Goal: Browse casually: Explore the website without a specific task or goal

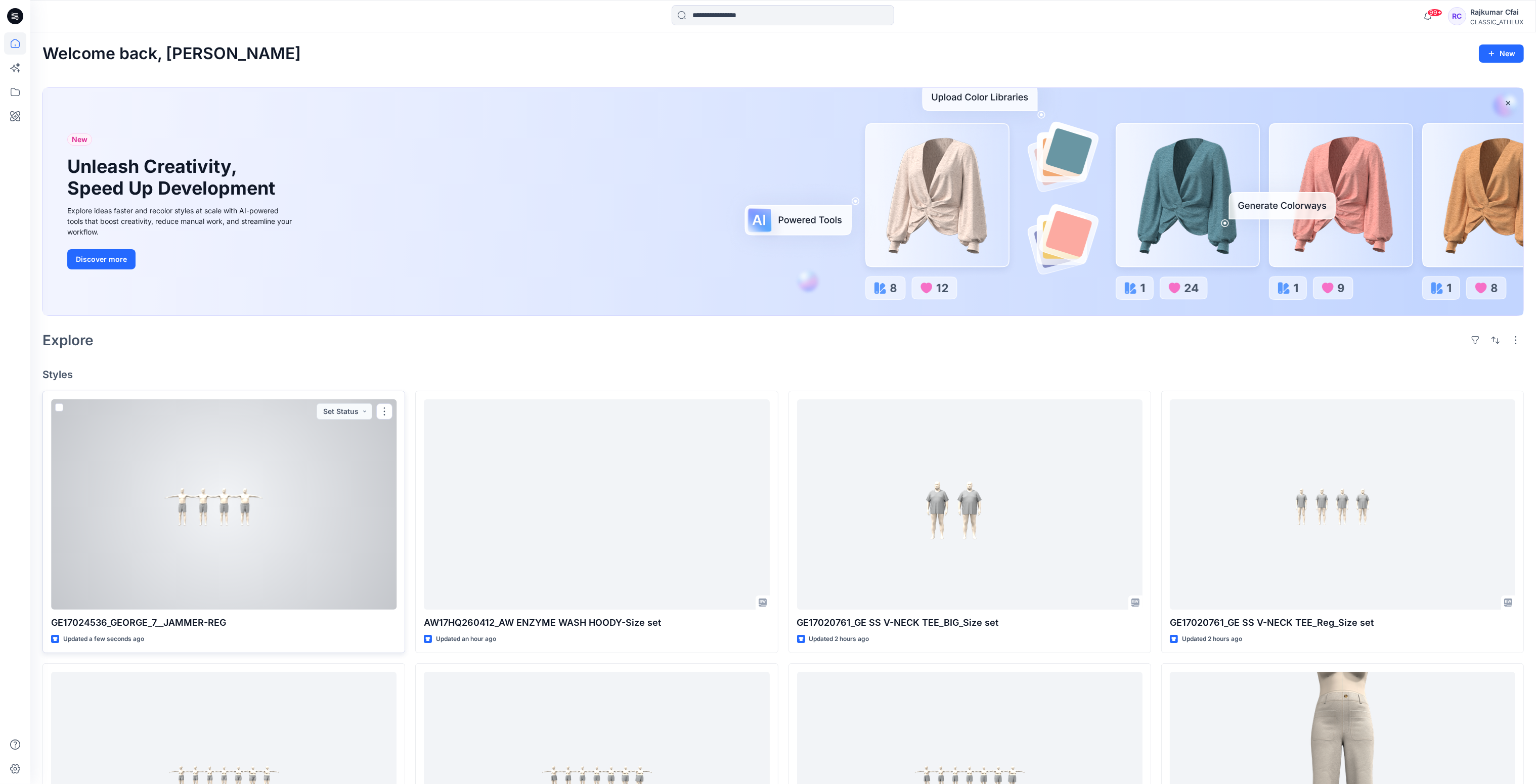
click at [311, 556] on div at bounding box center [223, 505] width 345 height 211
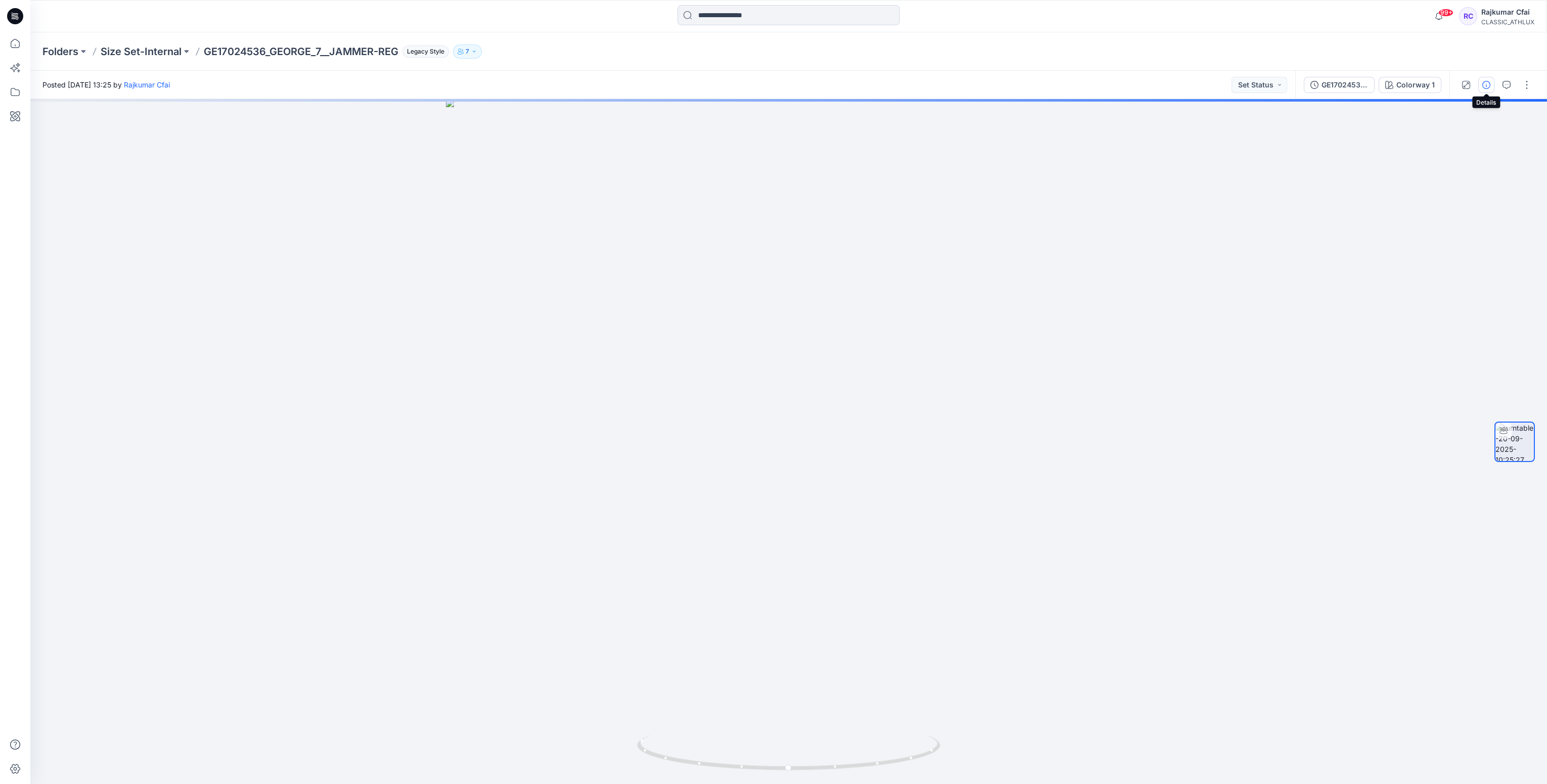
click at [1486, 88] on icon "button" at bounding box center [1486, 85] width 8 height 8
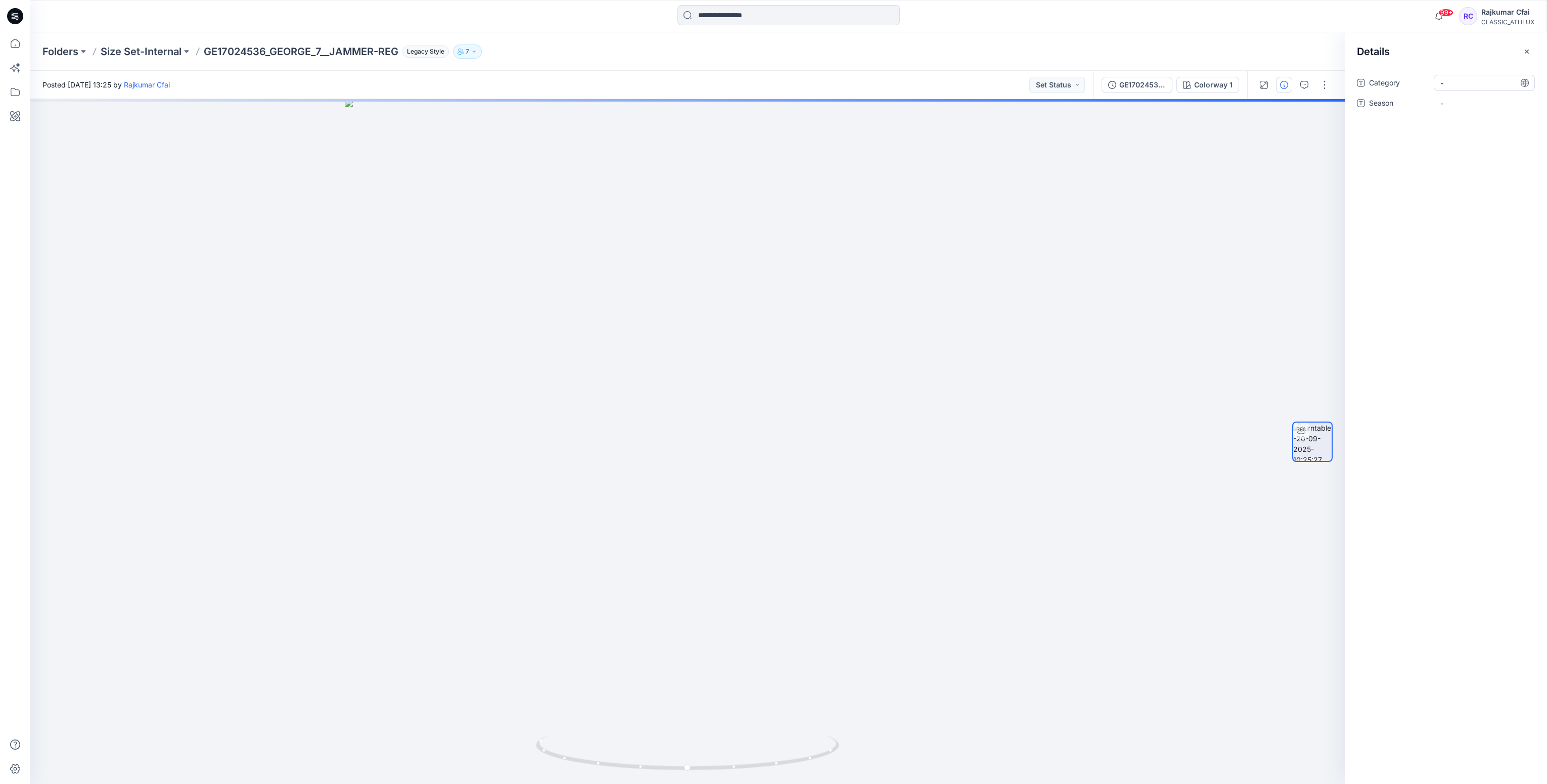
click at [1479, 89] on div "-" at bounding box center [1484, 82] width 101 height 16
type textarea "**********"
click at [1478, 101] on span "-" at bounding box center [1484, 103] width 88 height 11
type textarea "*****"
click at [15, 16] on icon at bounding box center [15, 16] width 16 height 16
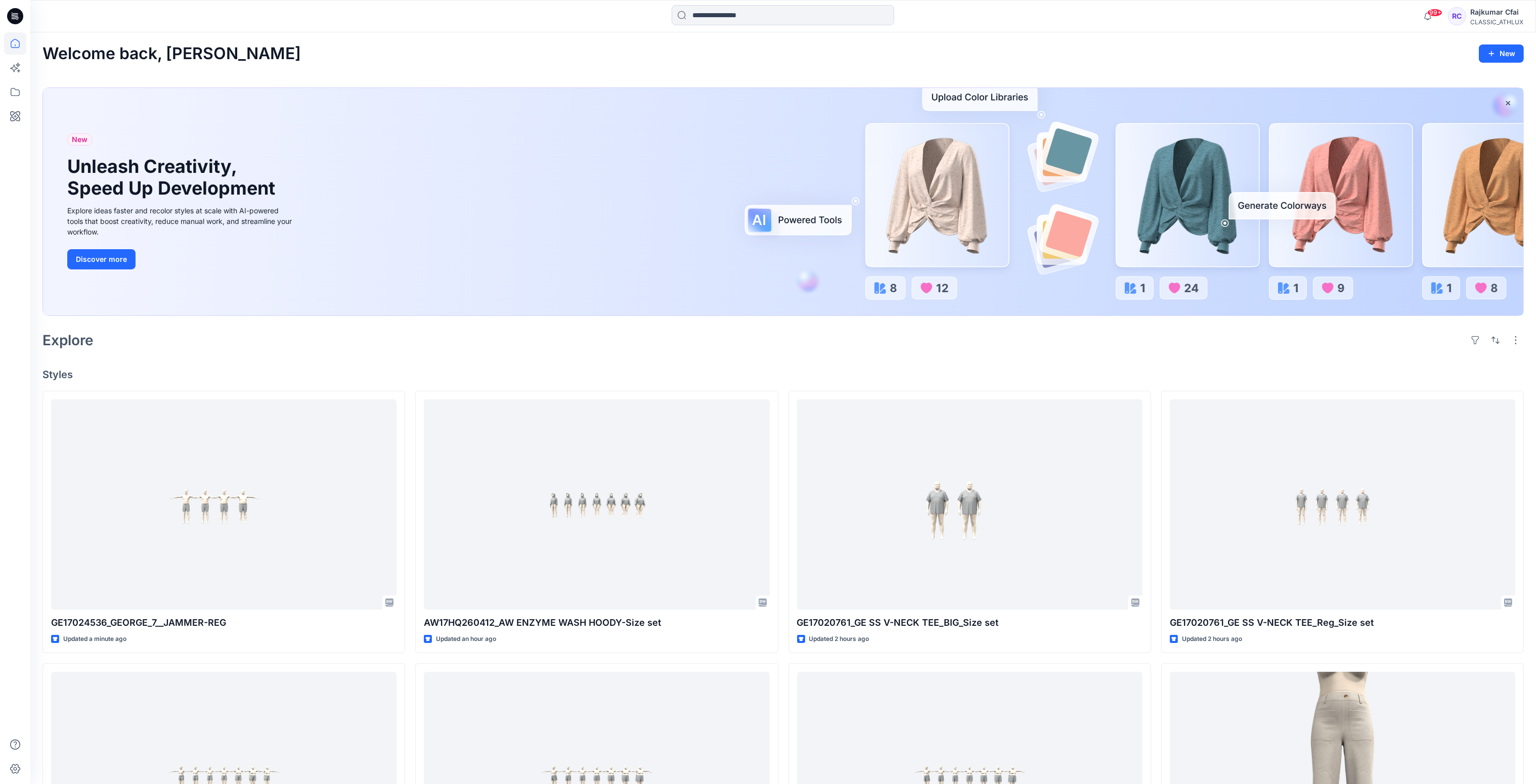
click at [493, 336] on div "Explore" at bounding box center [784, 340] width 1482 height 24
click at [556, 350] on div "Explore" at bounding box center [784, 340] width 1482 height 24
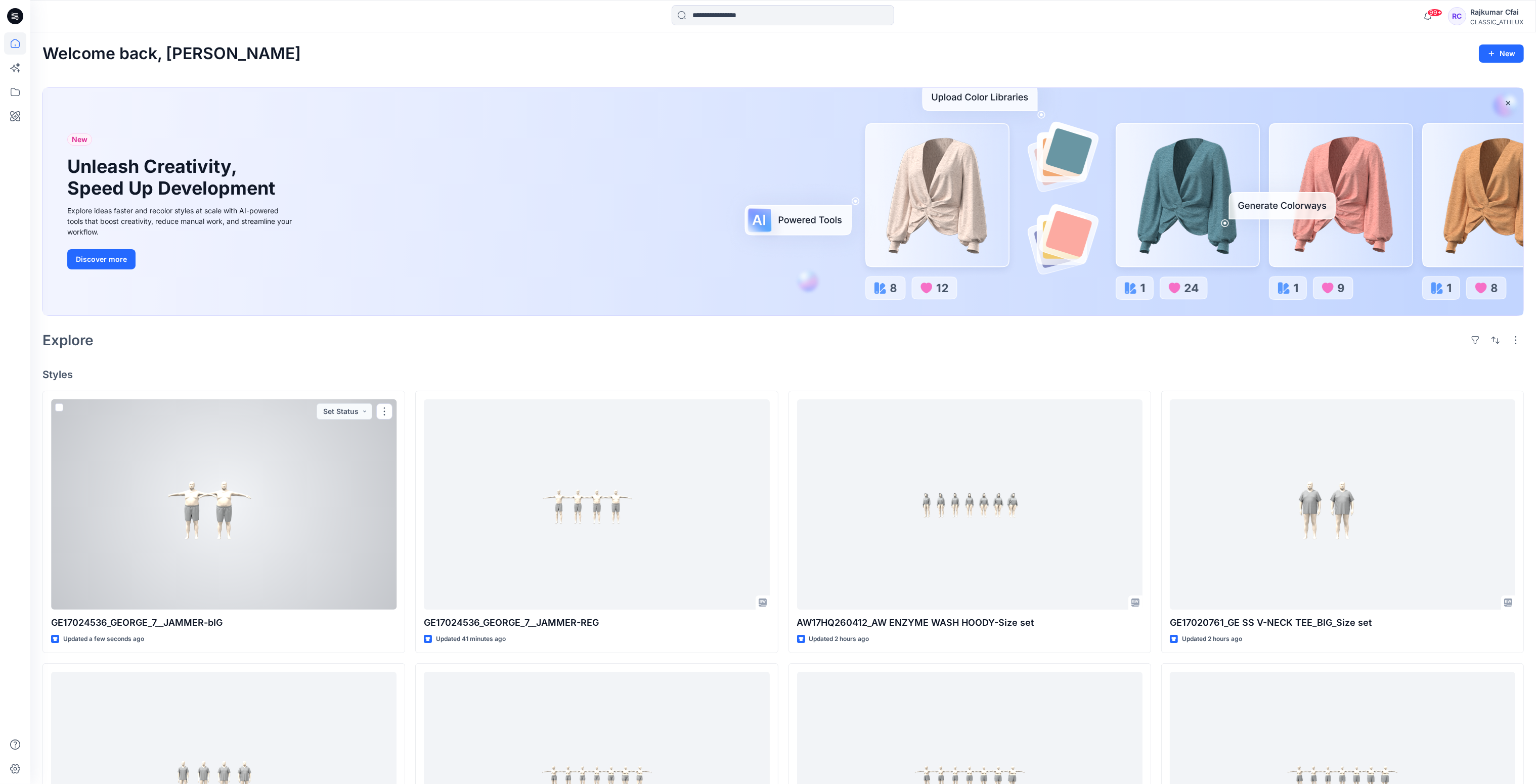
click at [272, 505] on div at bounding box center [223, 505] width 345 height 211
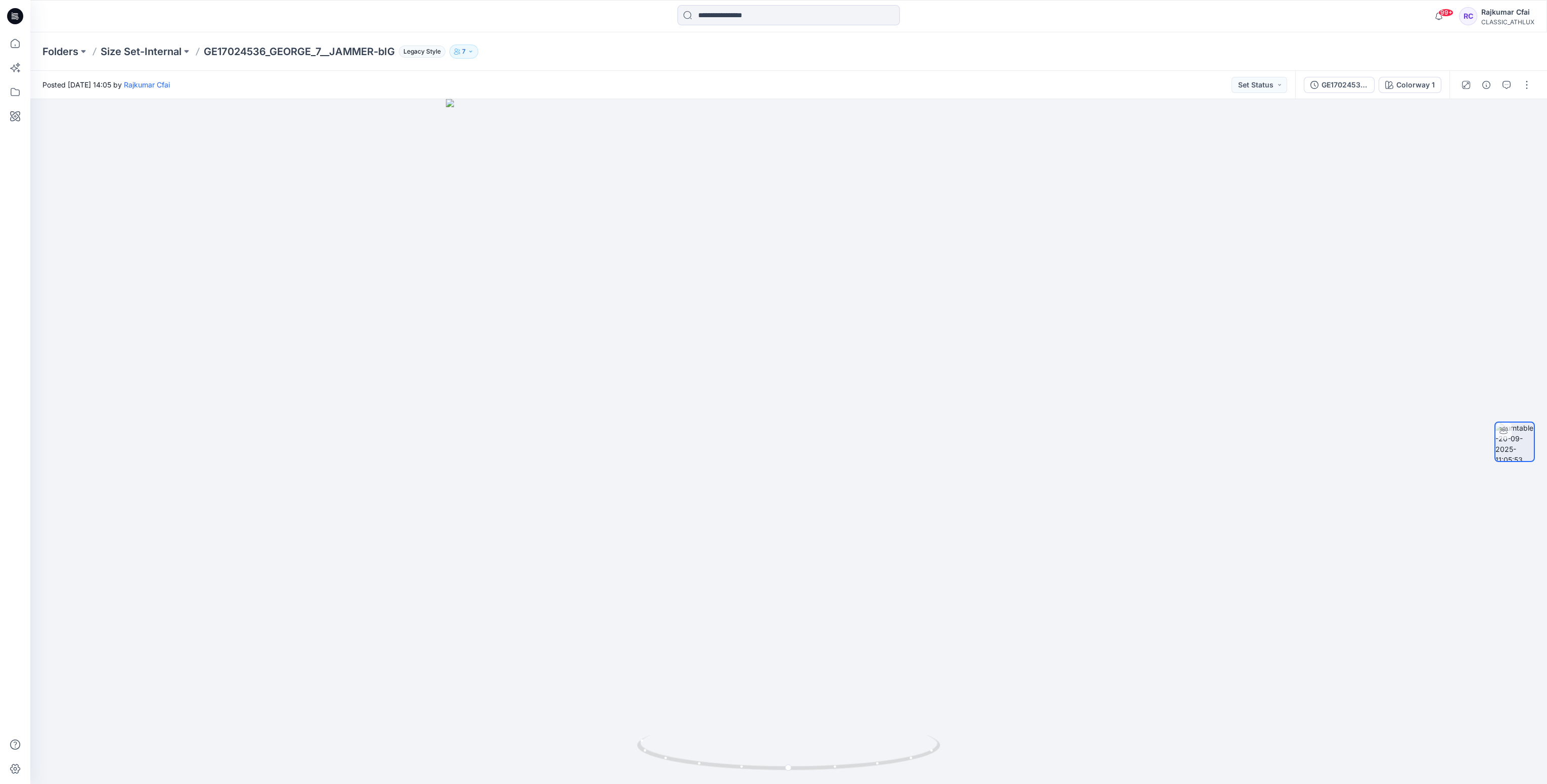
click at [20, 15] on icon at bounding box center [15, 16] width 16 height 16
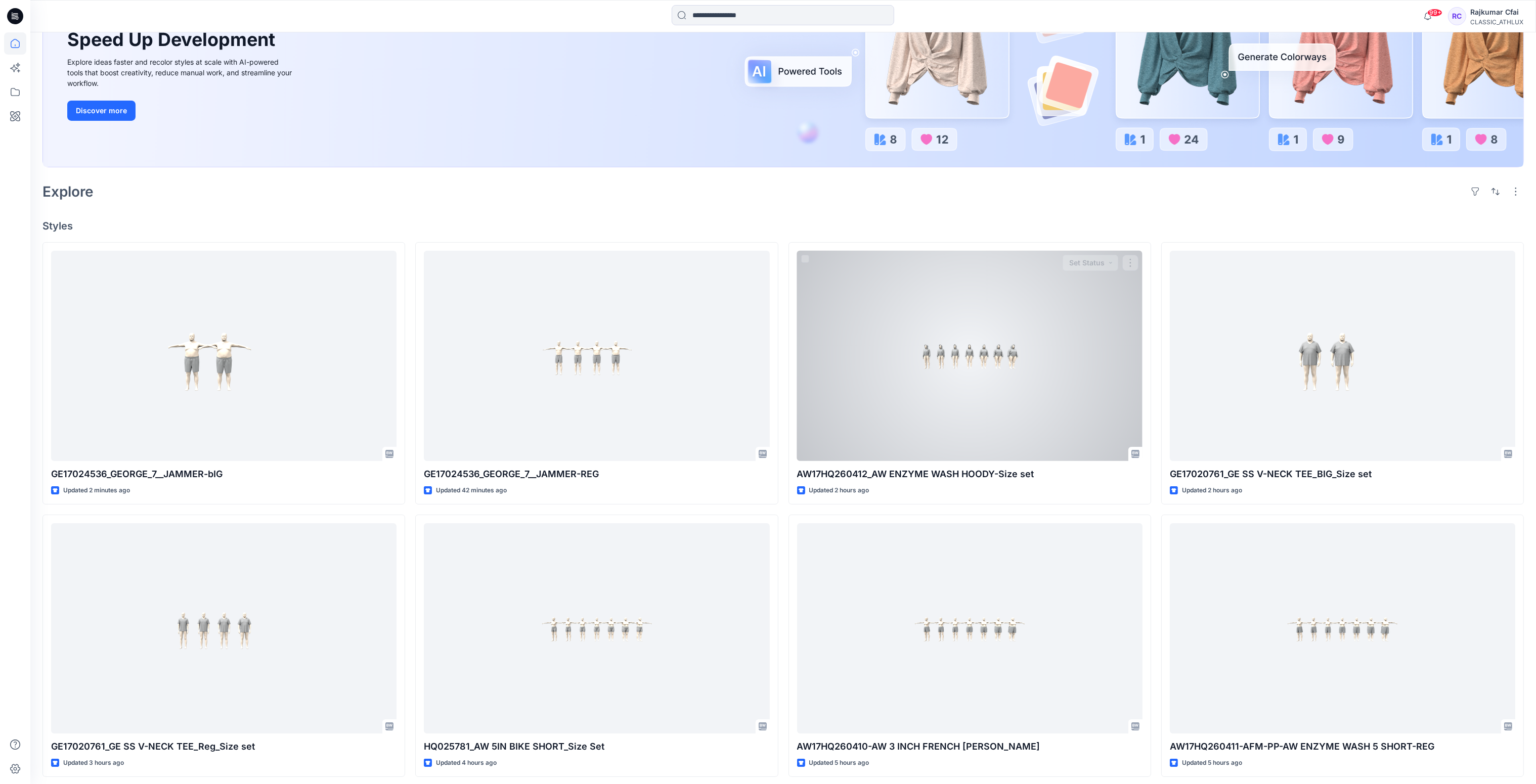
scroll to position [304, 0]
